Goal: Task Accomplishment & Management: Manage account settings

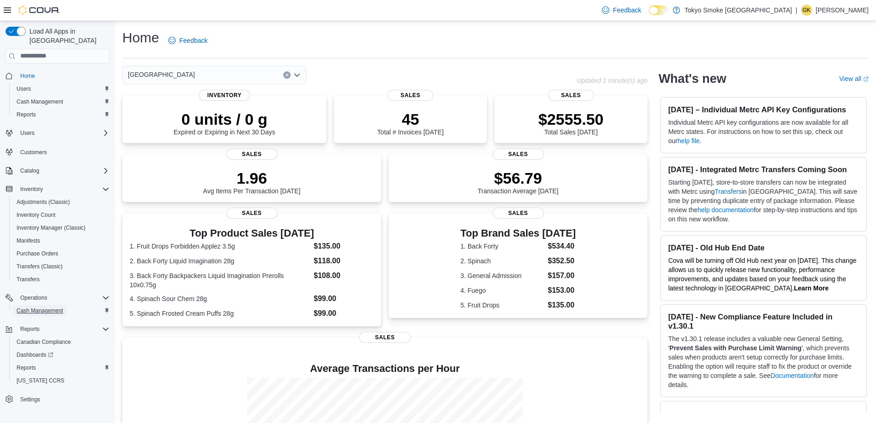
click at [51, 307] on span "Cash Management" at bounding box center [40, 310] width 46 height 7
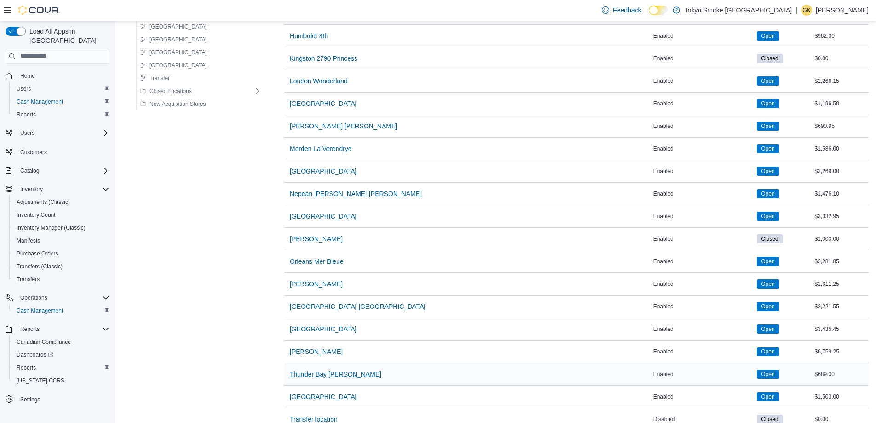
scroll to position [460, 0]
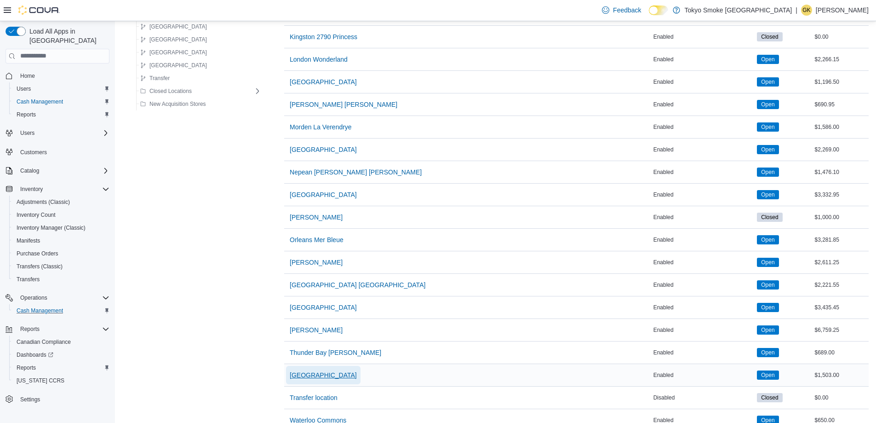
click at [321, 377] on span "[GEOGRAPHIC_DATA]" at bounding box center [323, 374] width 67 height 9
